Goal: Transaction & Acquisition: Book appointment/travel/reservation

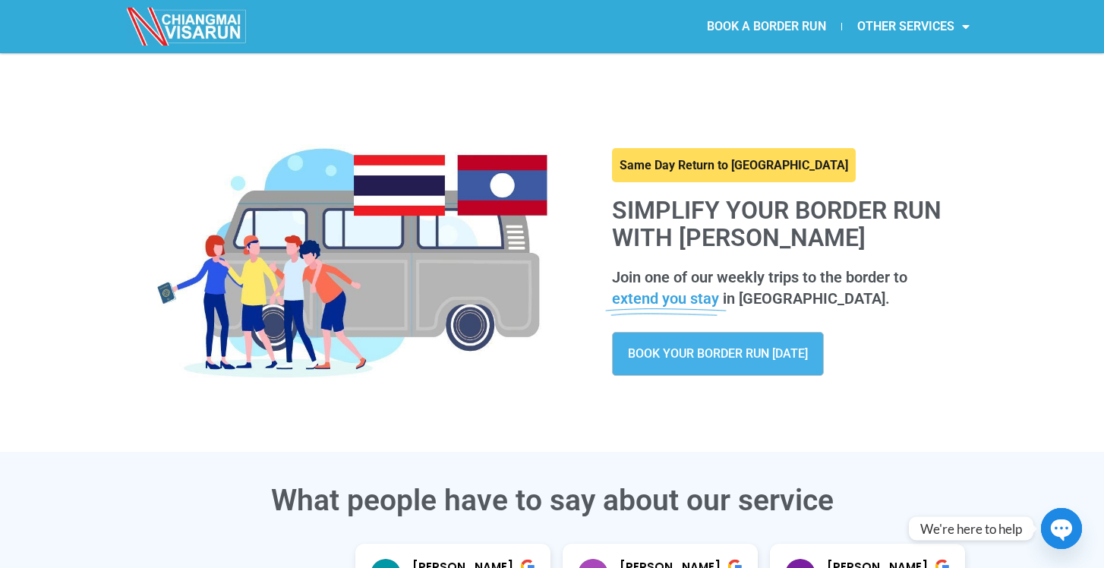
click at [771, 25] on link "BOOK A BORDER RUN" at bounding box center [767, 26] width 150 height 35
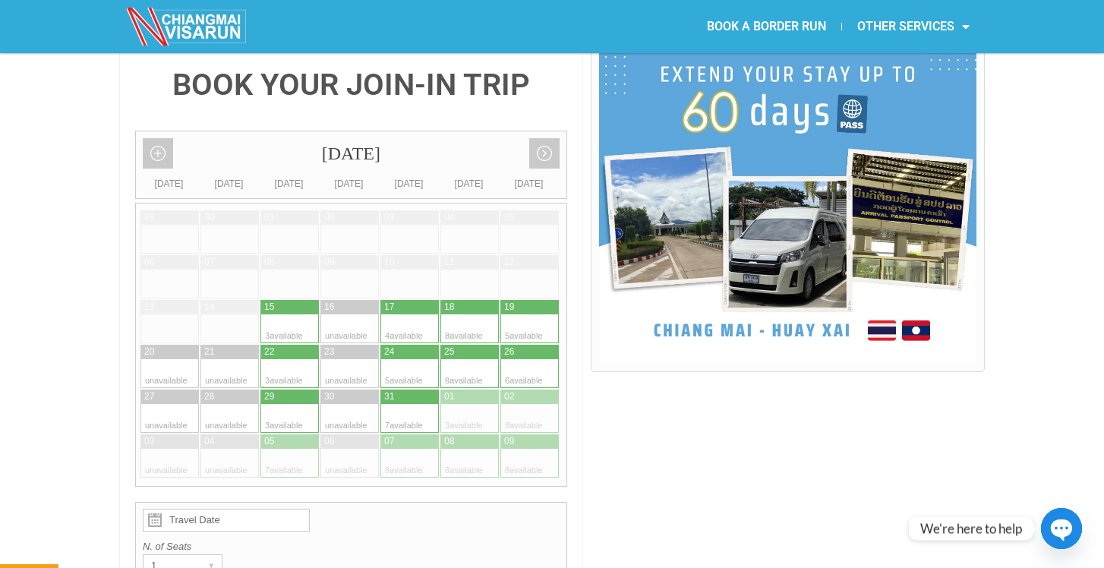
scroll to position [371, 0]
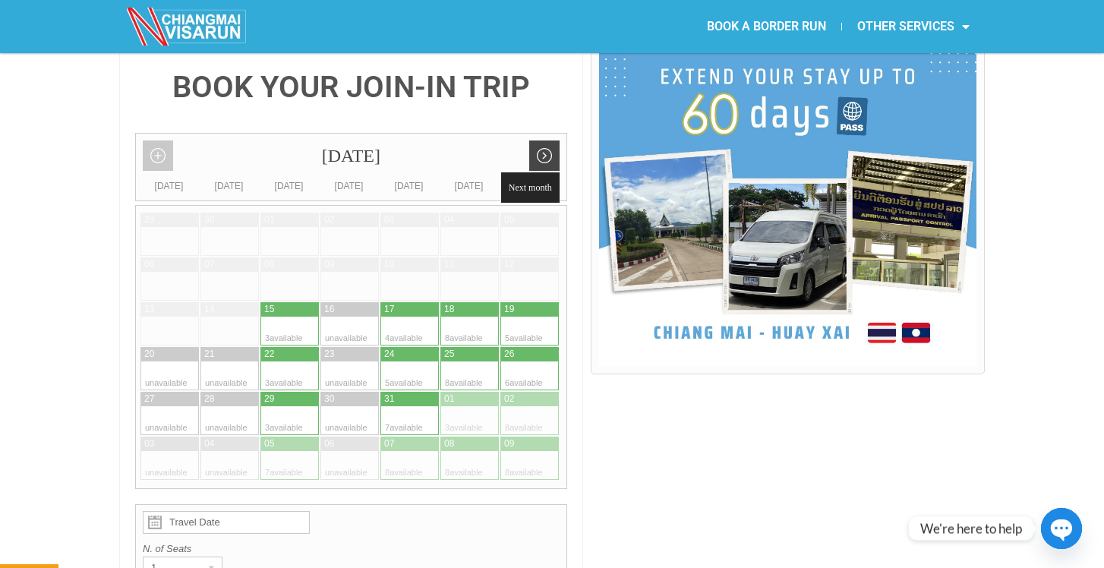
click at [545, 140] on link "Next month" at bounding box center [544, 155] width 30 height 30
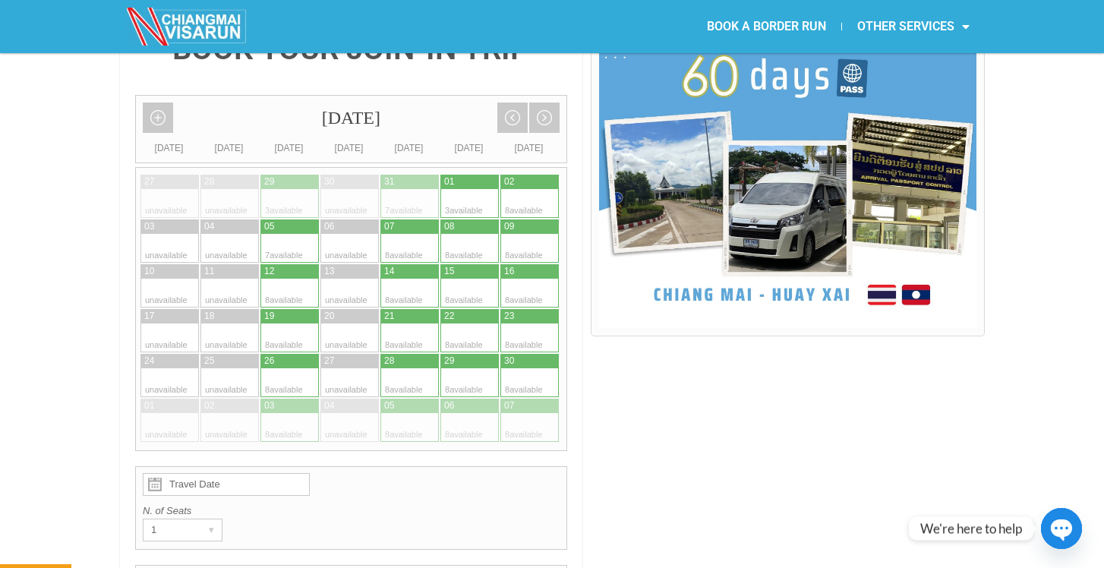
scroll to position [352, 0]
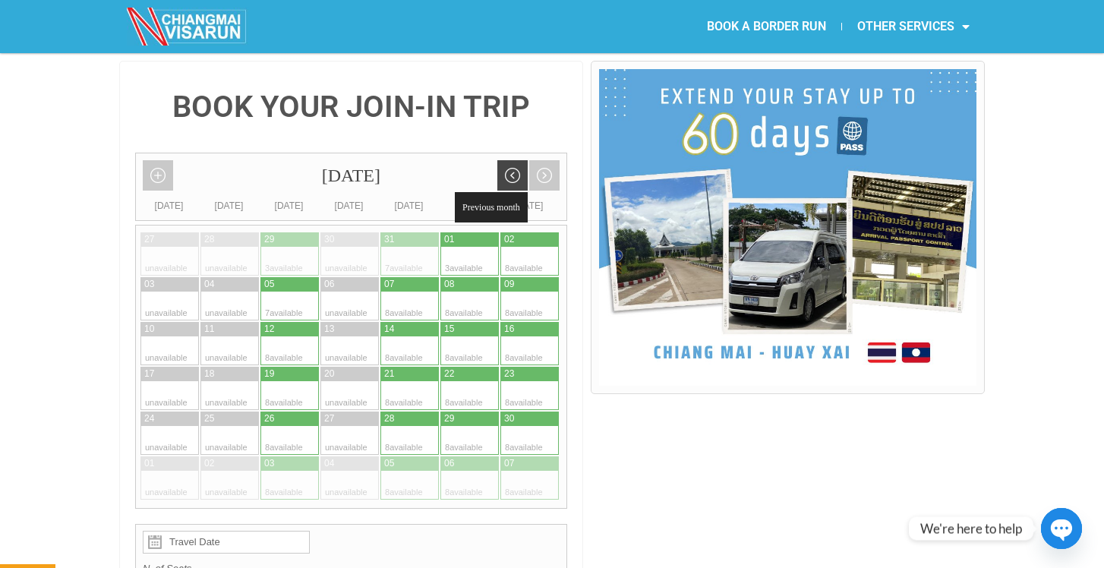
click at [516, 160] on link "Previous month" at bounding box center [512, 175] width 30 height 30
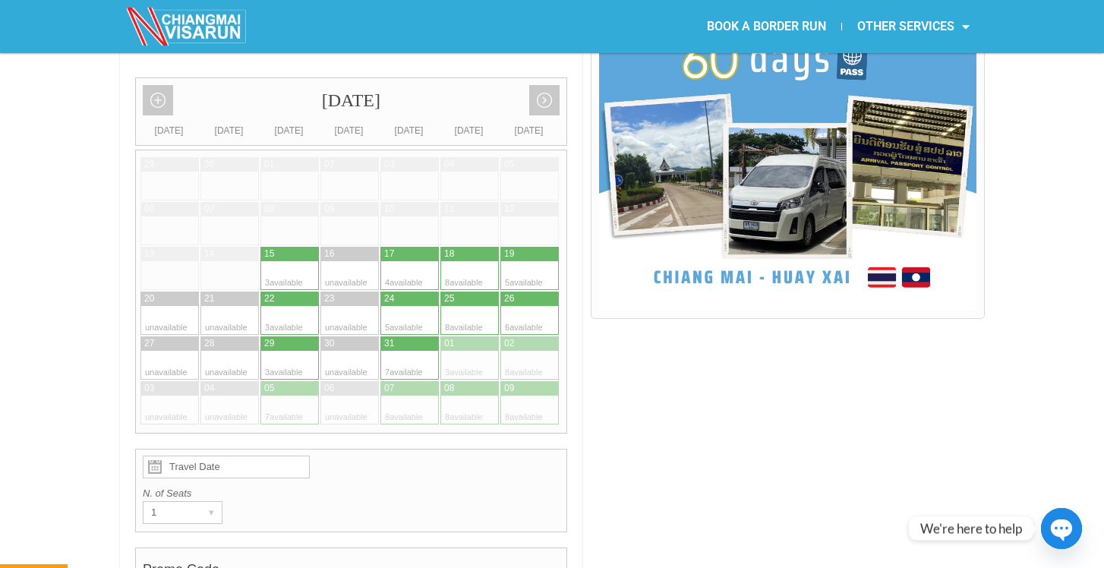
scroll to position [428, 0]
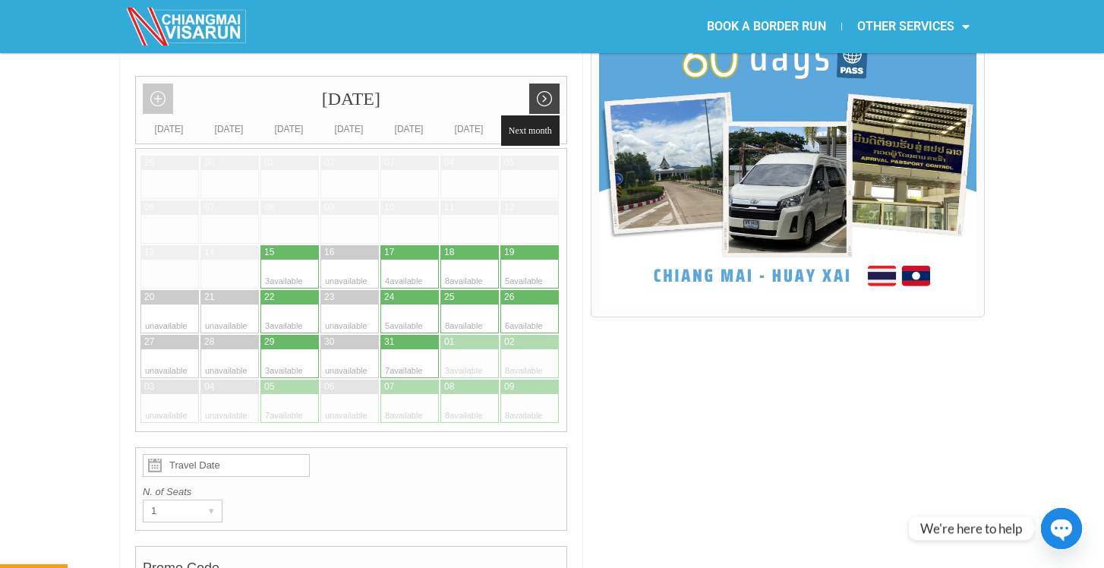
click at [545, 84] on link "Next month" at bounding box center [544, 99] width 30 height 30
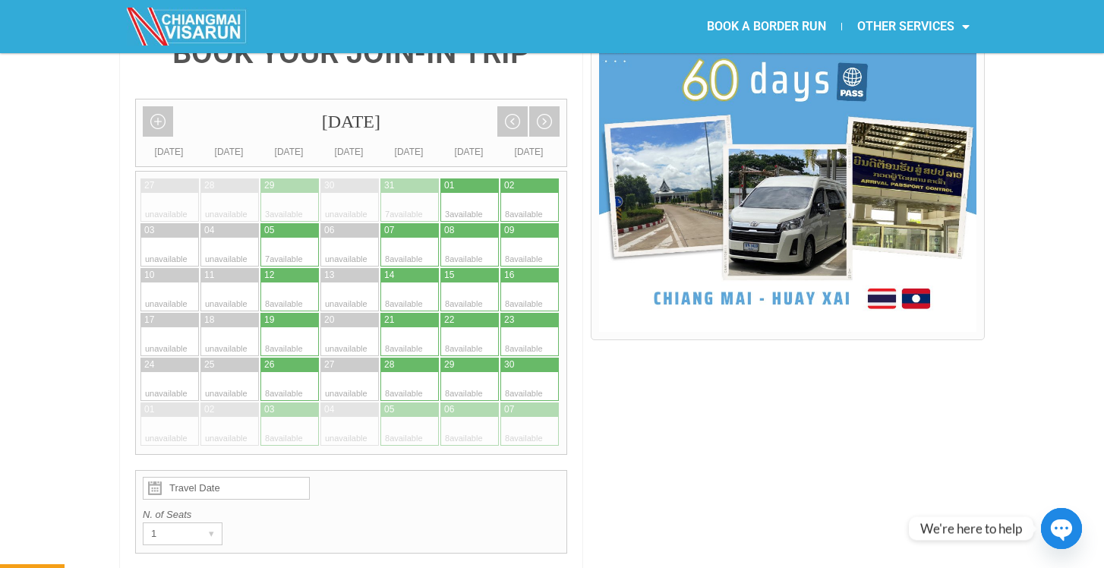
scroll to position [414, 0]
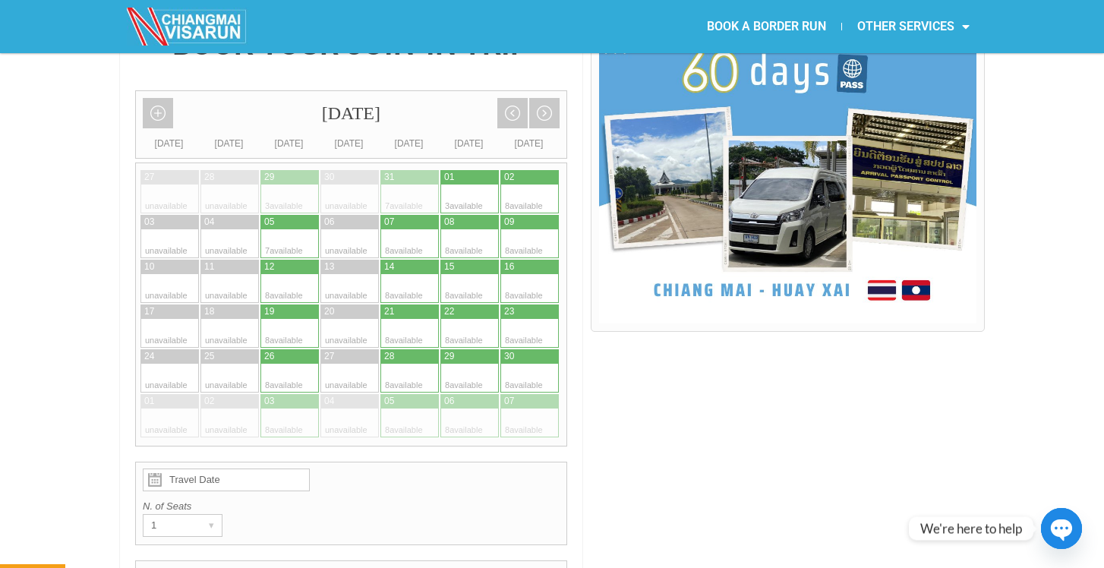
click at [412, 260] on div at bounding box center [425, 267] width 30 height 14
type input "14 November 2025"
radio input "true"
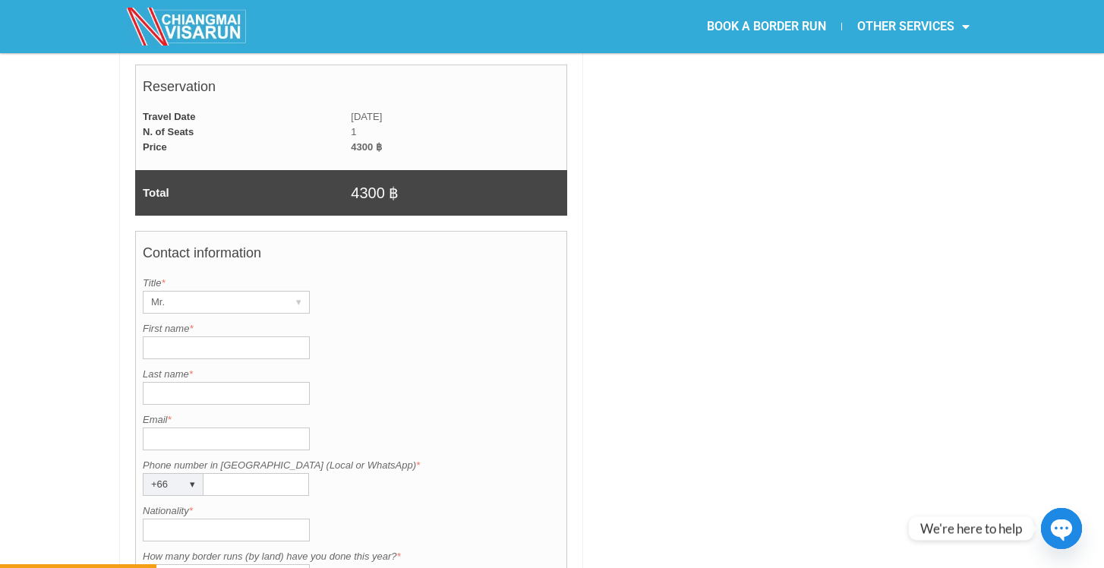
scroll to position [1021, 0]
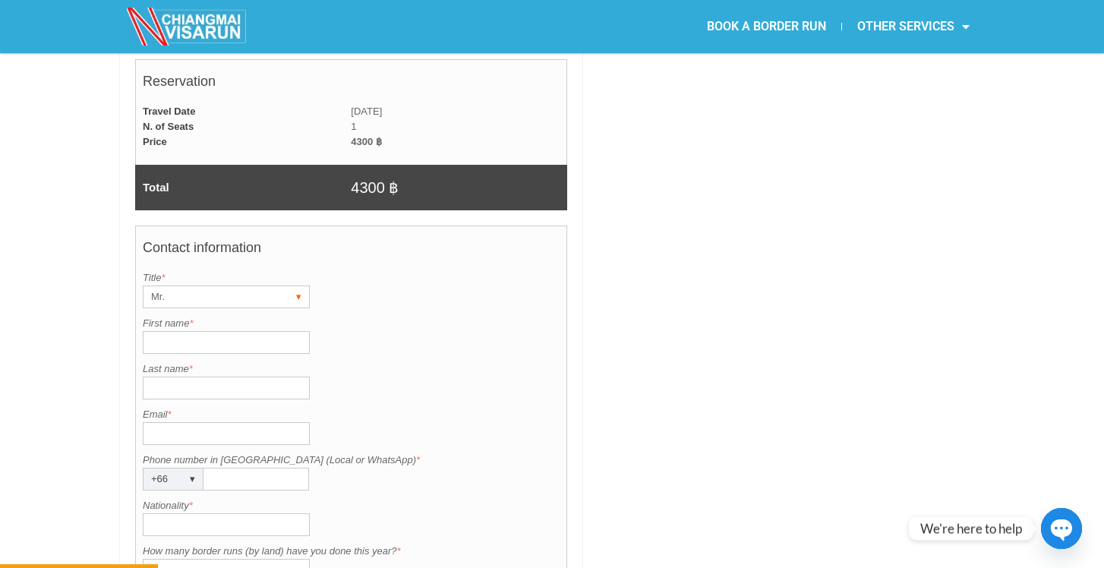
click at [298, 286] on div "▾" at bounding box center [298, 296] width 21 height 21
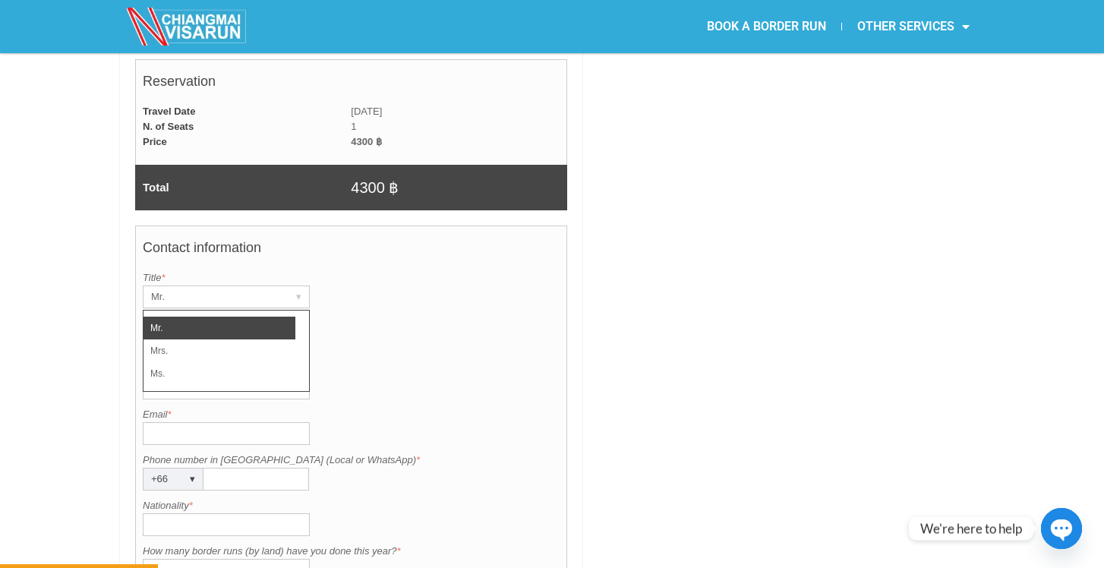
click at [213, 317] on li "Mr." at bounding box center [219, 328] width 152 height 23
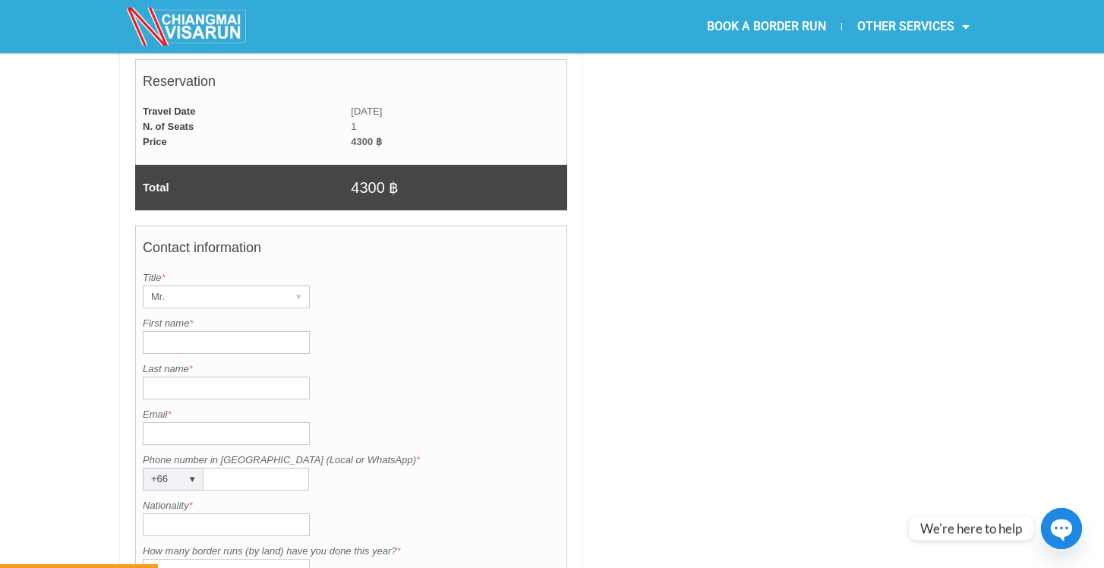
click at [185, 331] on input "First name *" at bounding box center [226, 342] width 167 height 23
type input "Francesco"
type input "Ruffoni"
type input "franciruffo@gmail.com"
type input "3478555718"
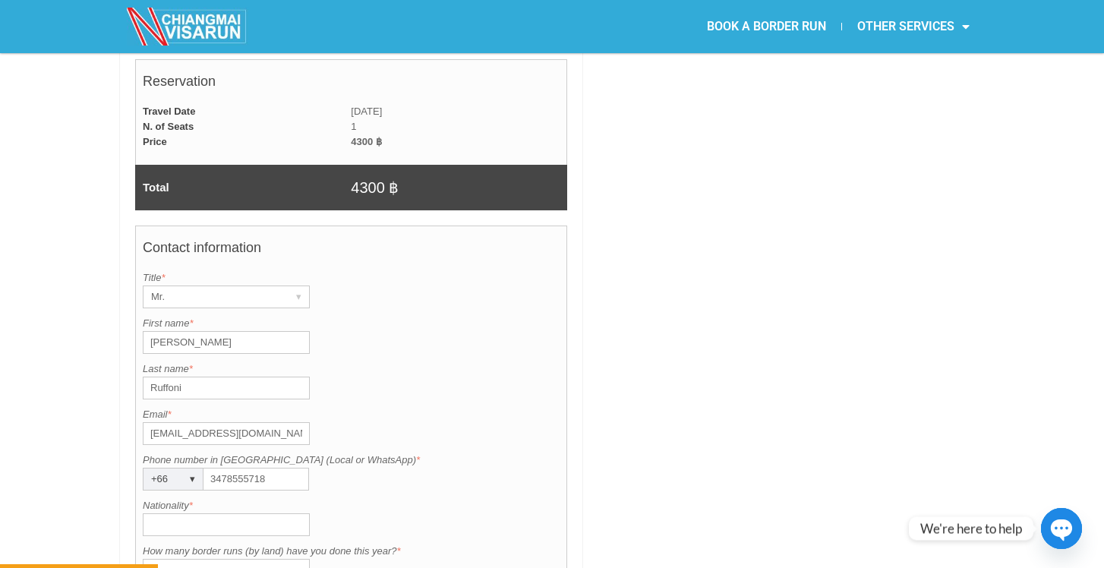
type input "Italia"
click at [369, 363] on div "Last name is required. Last name * Ruffoni" at bounding box center [351, 380] width 417 height 38
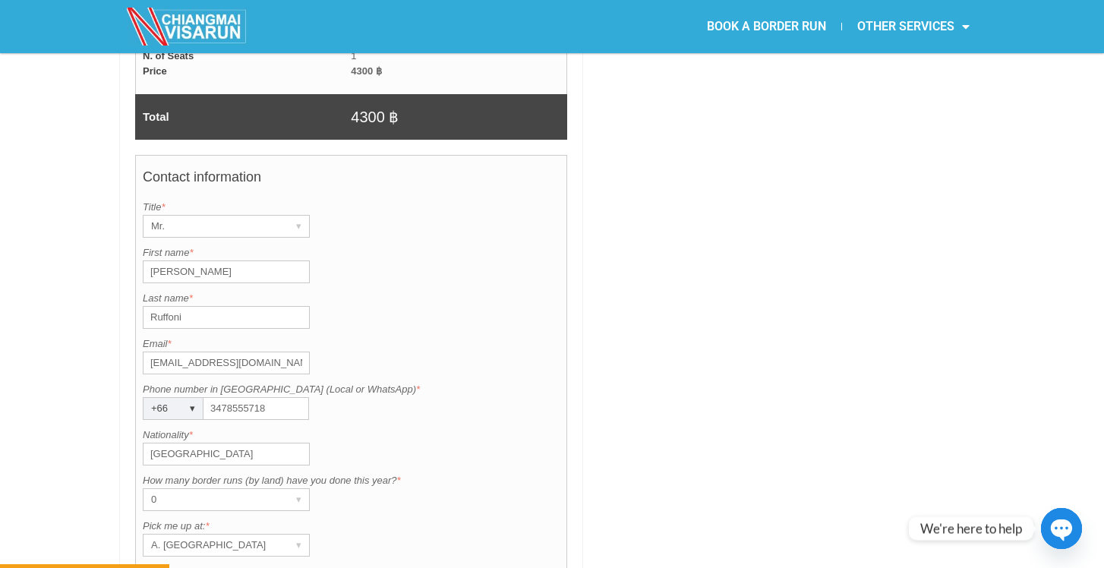
scroll to position [1094, 0]
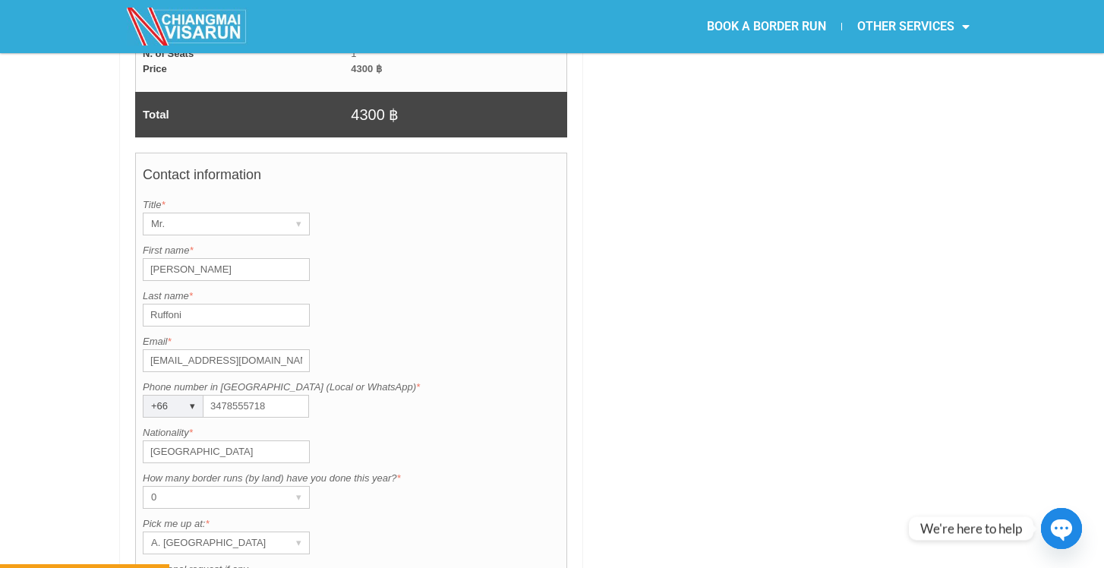
click at [282, 395] on input "3478555718" at bounding box center [256, 406] width 106 height 23
type input "3"
type input "0839140358"
click at [386, 425] on label "Nationality *" at bounding box center [351, 432] width 417 height 15
click at [310, 440] on input "Italia" at bounding box center [226, 451] width 167 height 23
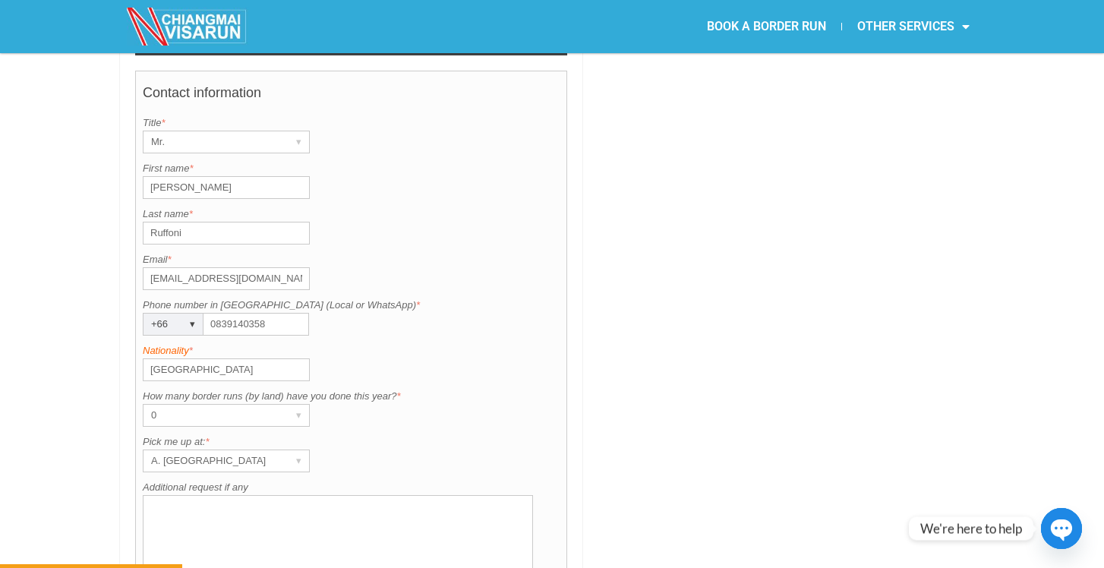
scroll to position [1179, 0]
click at [347, 391] on div "Contact information Title is required. Title * Mr. ▾ Mr. Mrs. Ms. First name is…" at bounding box center [351, 333] width 432 height 531
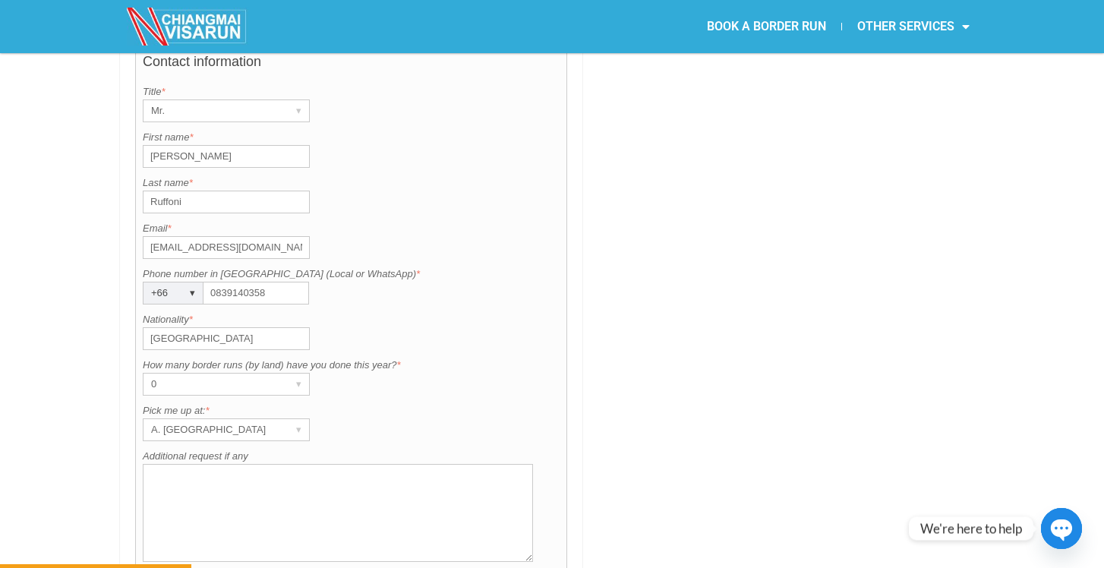
scroll to position [1257, 0]
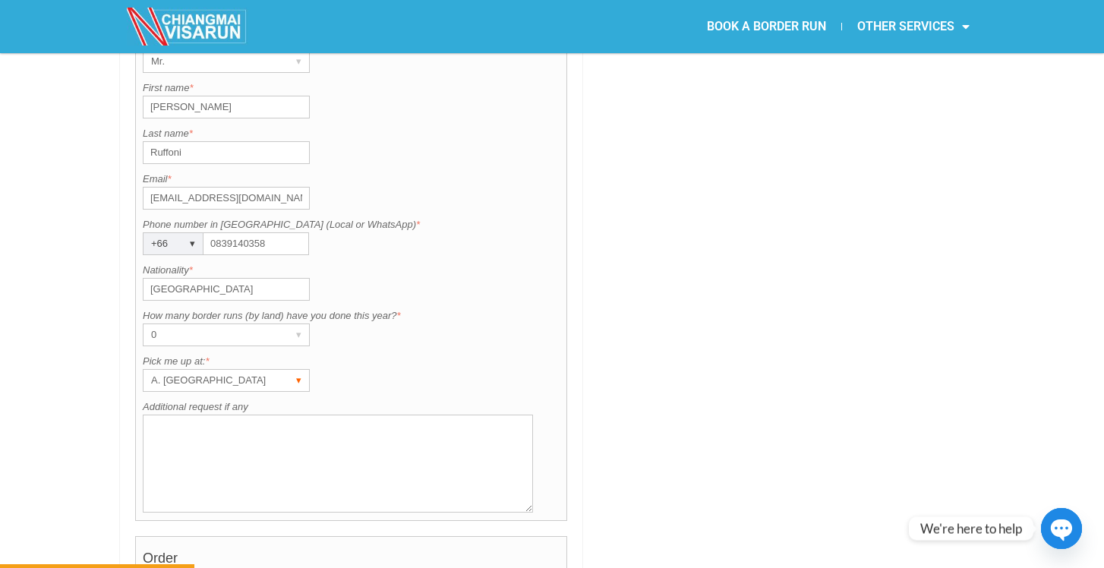
click at [298, 370] on div "▾" at bounding box center [298, 380] width 21 height 21
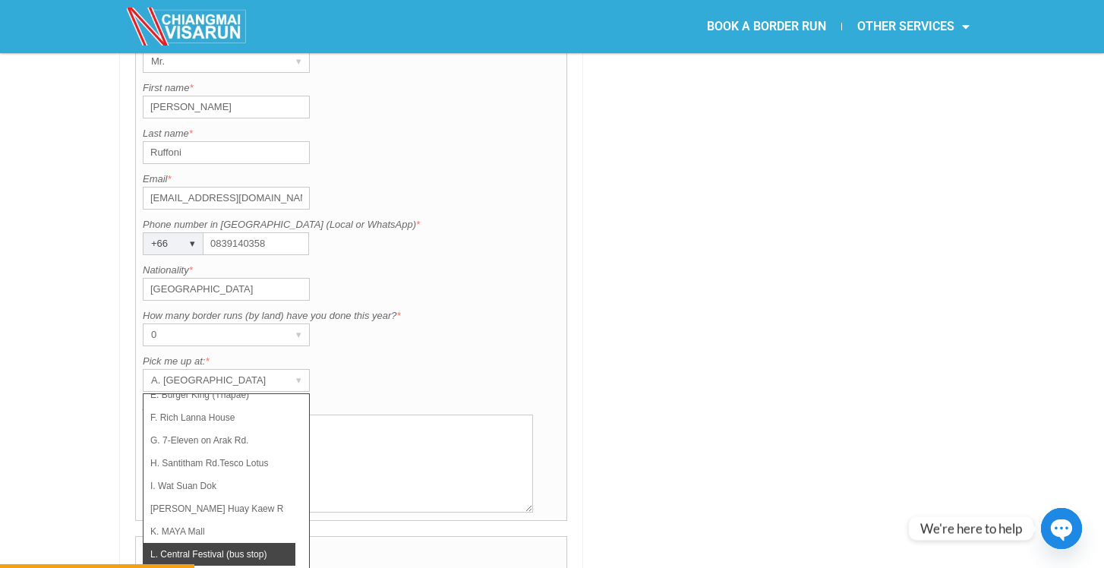
click at [232, 543] on li "L. Central Festival (bus stop)" at bounding box center [219, 554] width 152 height 23
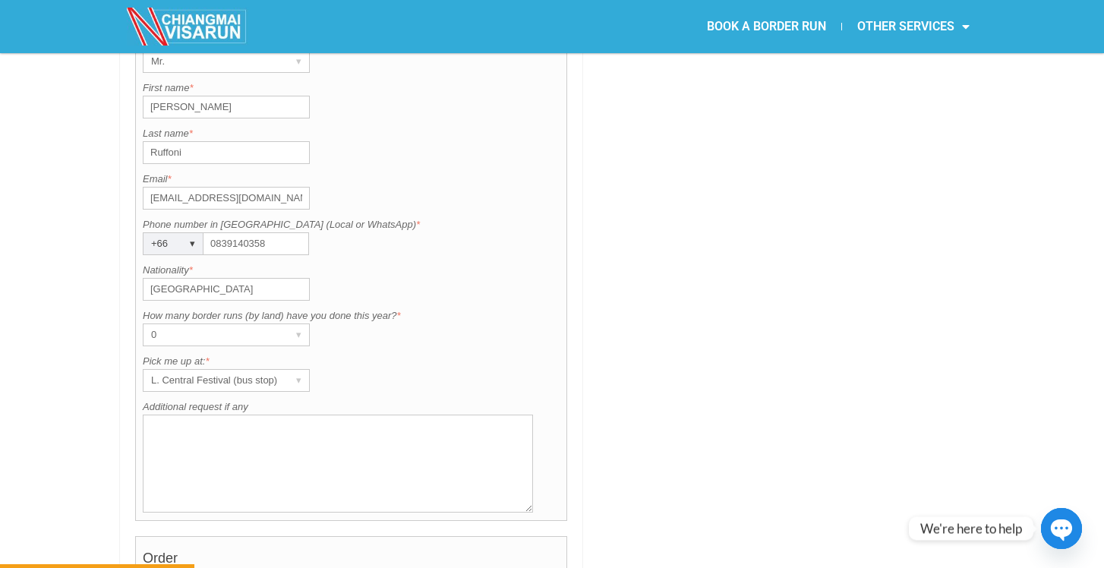
click at [387, 354] on div "Pick me up at: is required. Pick me up at: * L. Central Festival (bus stop) ▾ A…" at bounding box center [351, 373] width 417 height 38
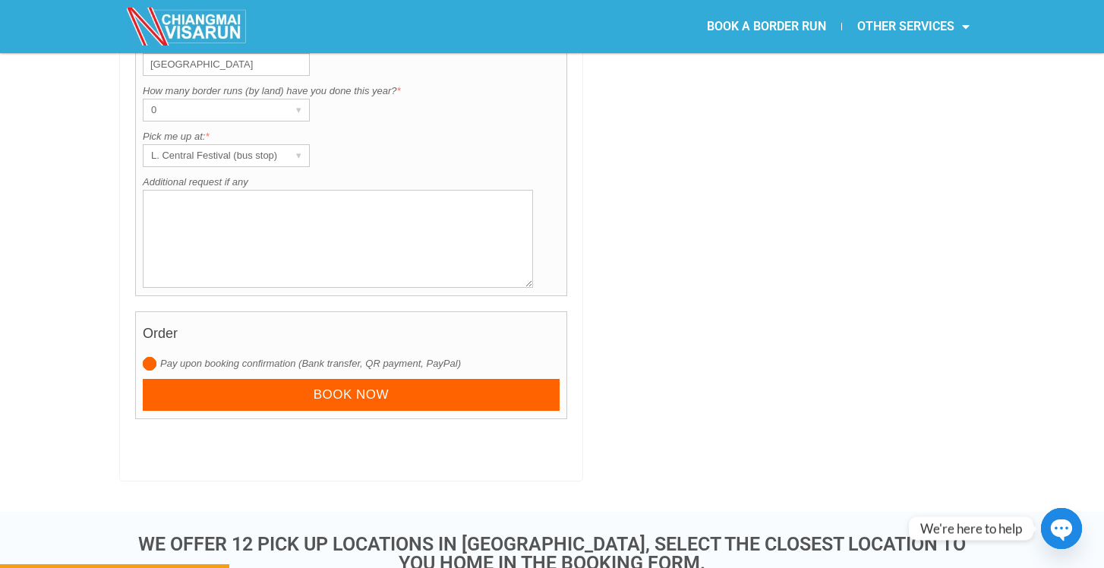
scroll to position [1484, 0]
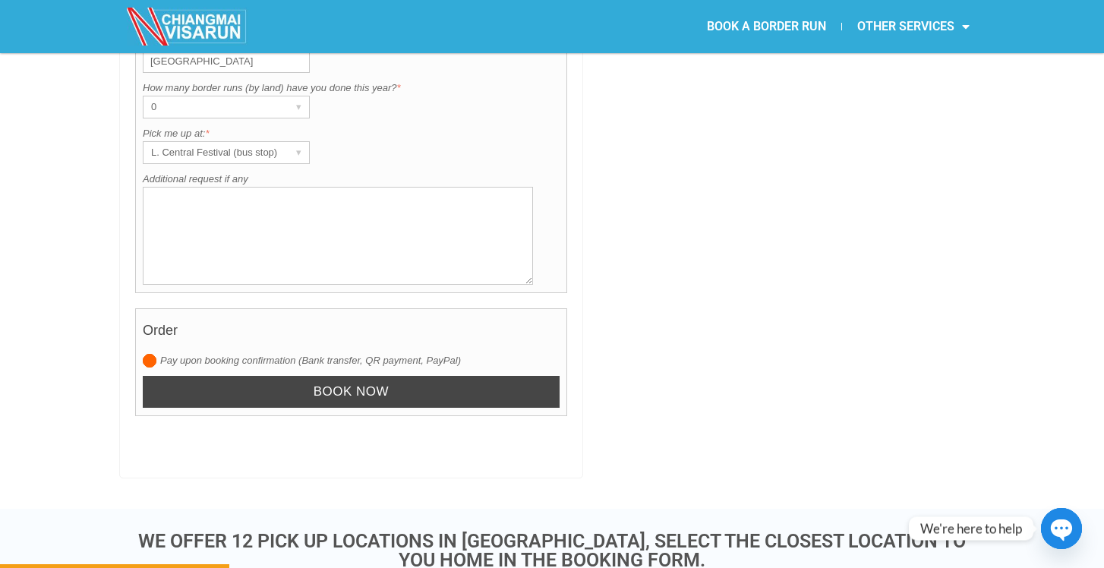
click at [366, 376] on input "Book now" at bounding box center [351, 392] width 417 height 33
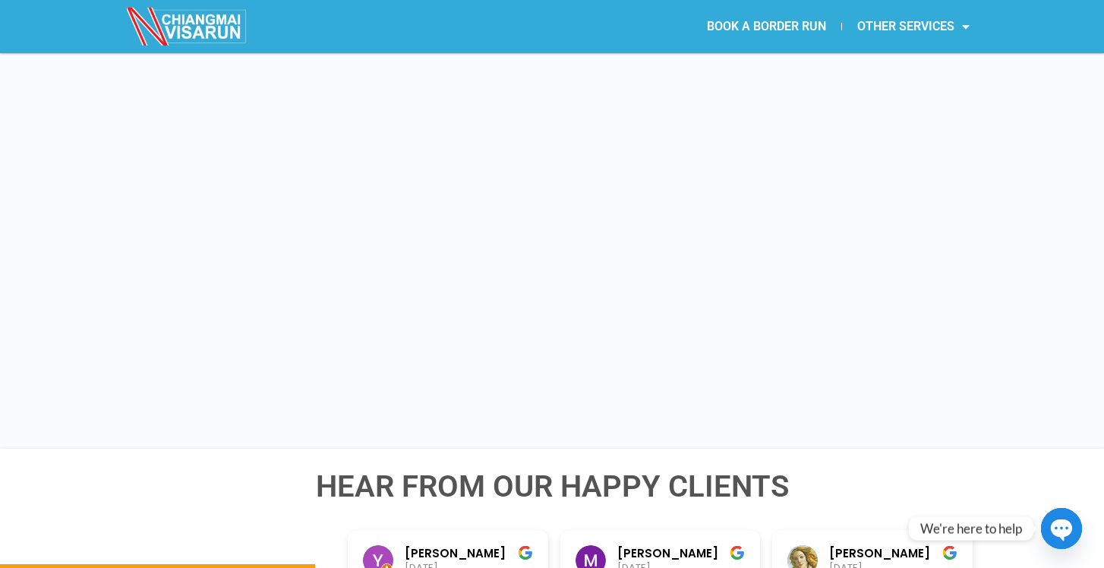
scroll to position [2037, 0]
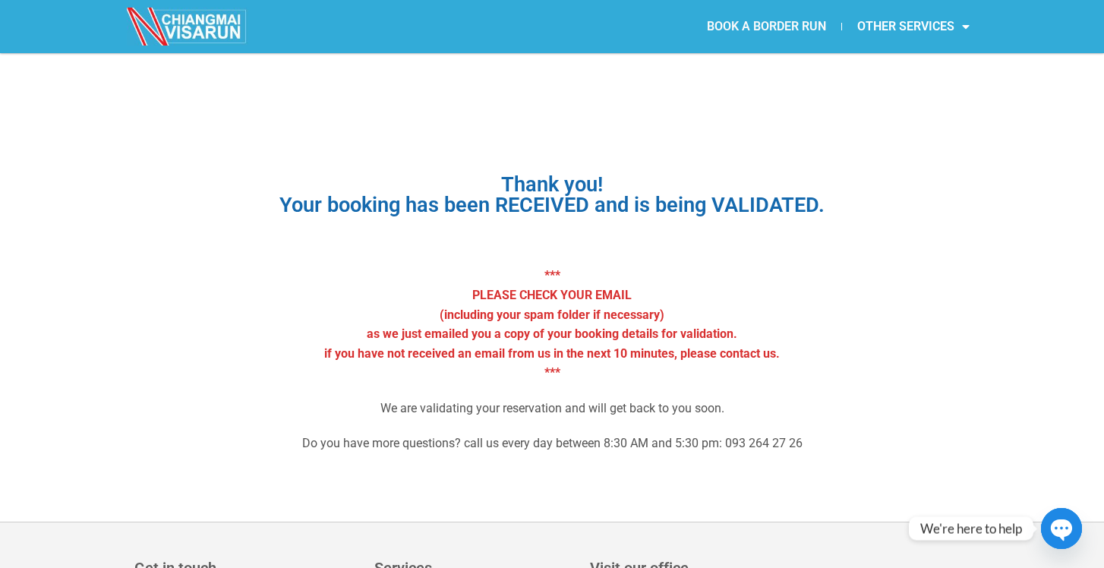
click at [792, 28] on link "BOOK A BORDER RUN" at bounding box center [767, 26] width 150 height 35
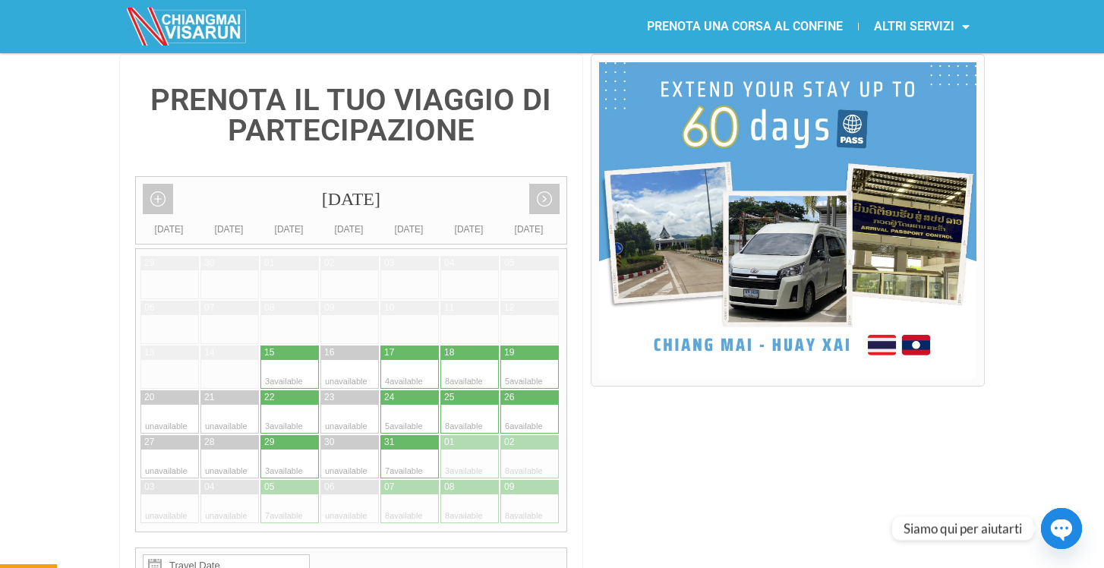
scroll to position [389, 0]
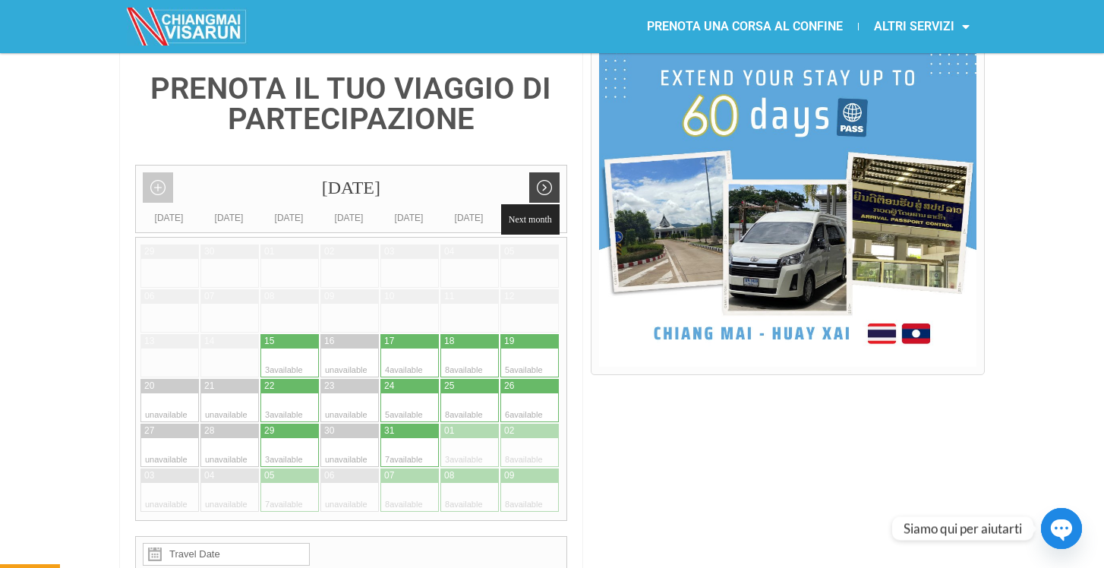
click at [535, 172] on link "Next month" at bounding box center [544, 187] width 30 height 30
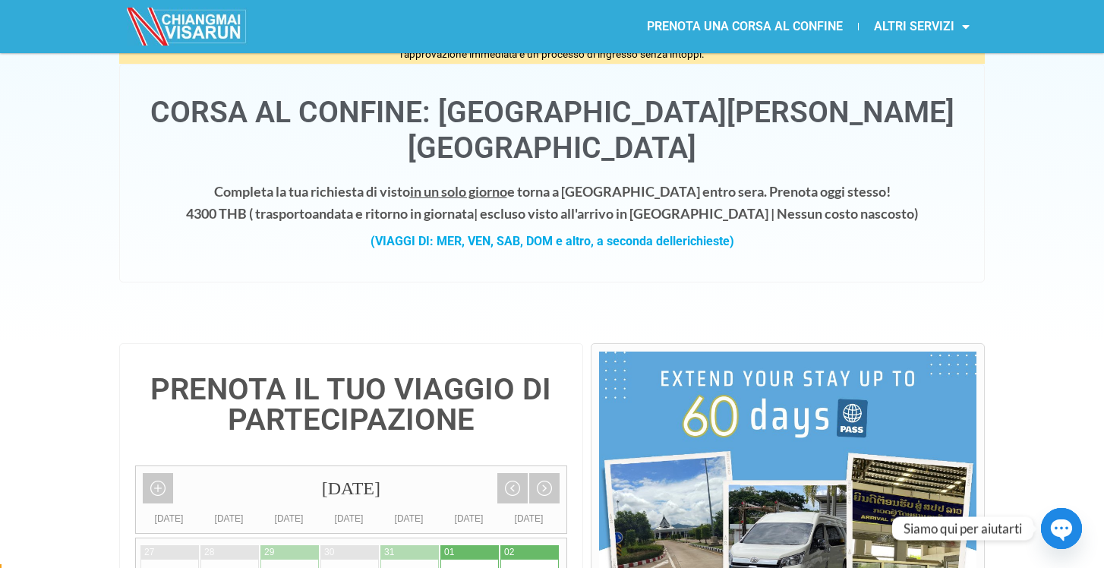
scroll to position [0, 0]
